Goal: Task Accomplishment & Management: Manage account settings

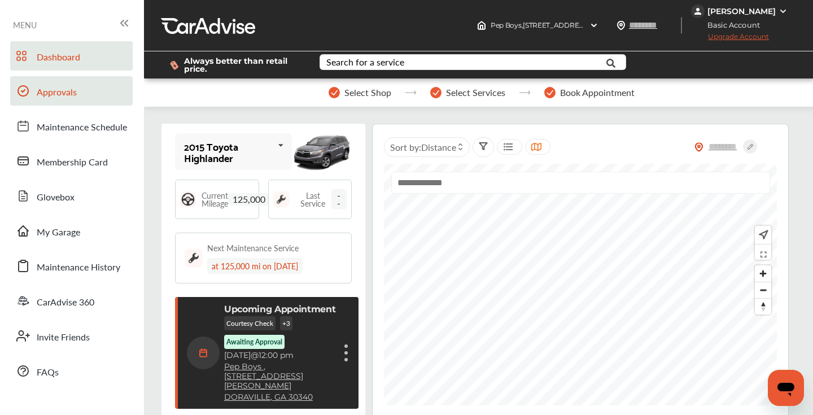
click at [68, 98] on span "Approvals" at bounding box center [57, 92] width 40 height 15
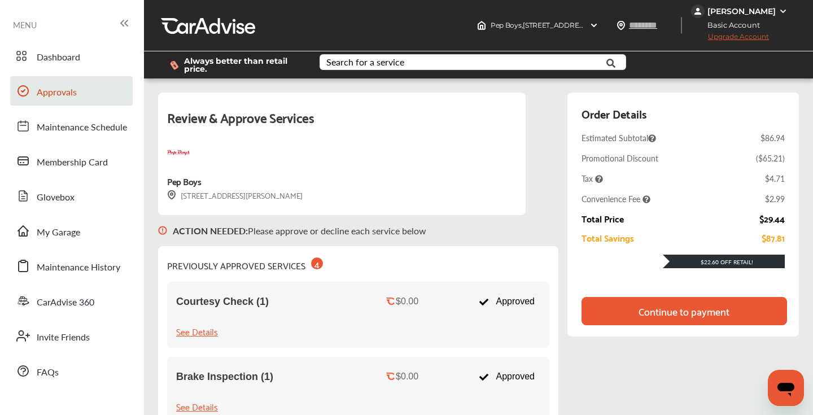
click at [658, 314] on div "Continue to payment" at bounding box center [683, 310] width 91 height 11
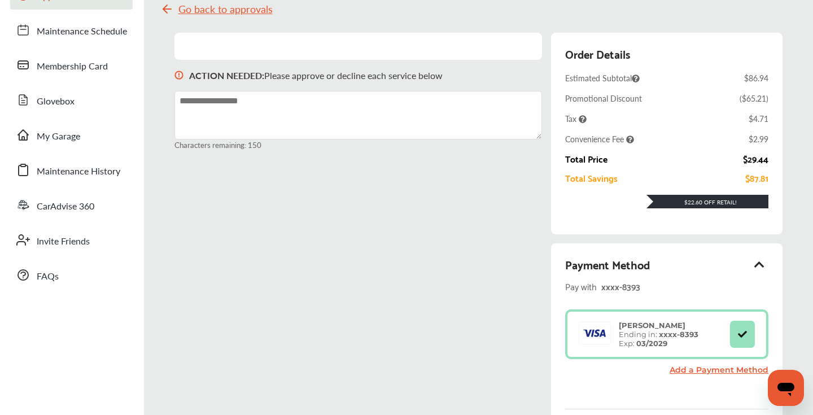
scroll to position [200, 0]
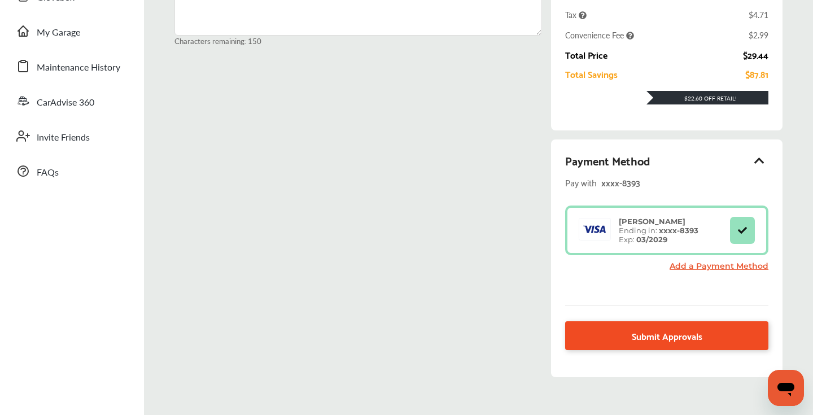
click at [634, 338] on span "Submit Approvals" at bounding box center [667, 335] width 71 height 15
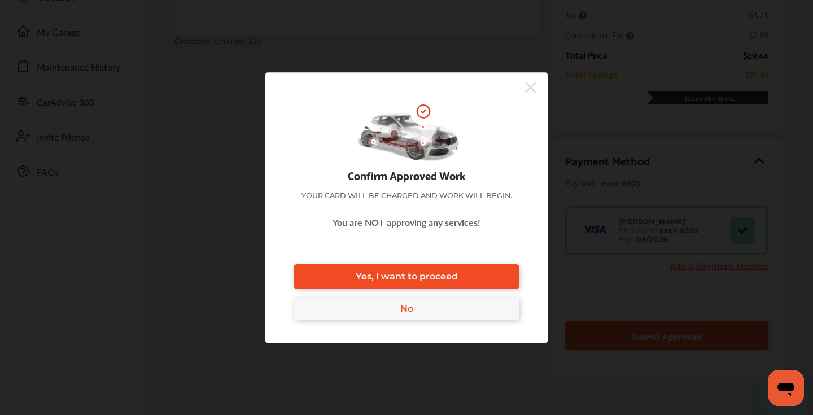
click at [456, 280] on span "Yes, I want to proceed" at bounding box center [407, 276] width 102 height 11
